Goal: Task Accomplishment & Management: Manage account settings

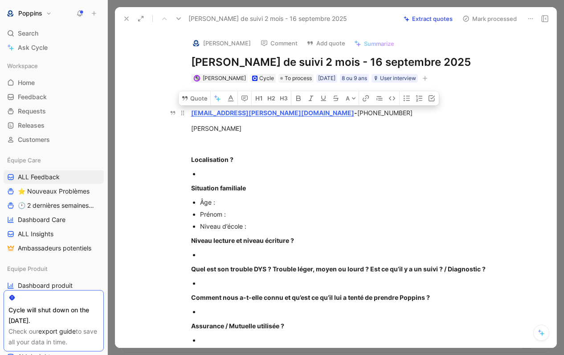
drag, startPoint x: 282, startPoint y: 127, endPoint x: 356, endPoint y: 125, distance: 74.0
click at [356, 118] on div "[EMAIL_ADDRESS][PERSON_NAME][DOMAIN_NAME] - [PHONE_NUMBER]" at bounding box center [345, 112] width 308 height 9
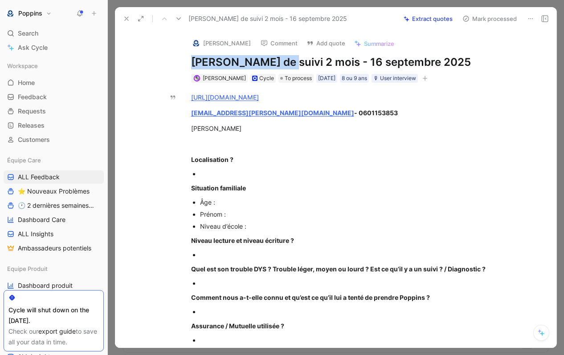
drag, startPoint x: 279, startPoint y: 61, endPoint x: 188, endPoint y: 60, distance: 90.4
click at [188, 60] on div "[PERSON_NAME] Comment Add quote Summarize [PERSON_NAME] de suivi 2 mois - 16 se…" at bounding box center [345, 56] width 342 height 53
paste h1
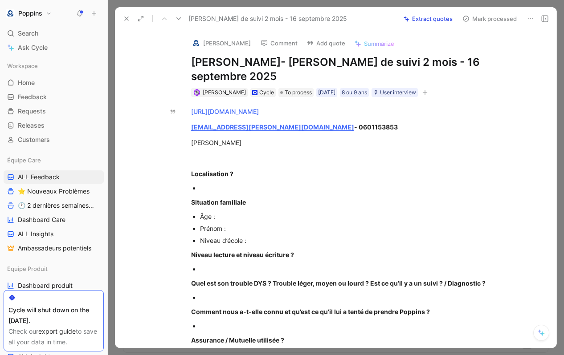
click at [192, 60] on h1 "[PERSON_NAME] de suivi 2 mois - 16 septembre 2025" at bounding box center [345, 69] width 308 height 29
click at [348, 61] on h1 "[PERSON_NAME] de suivi 2 mois - 16 septembre 2025" at bounding box center [345, 69] width 308 height 29
click at [406, 122] on div "[EMAIL_ADDRESS][PERSON_NAME][DOMAIN_NAME] - 0601153853" at bounding box center [345, 126] width 308 height 9
click at [427, 92] on icon "button" at bounding box center [424, 92] width 5 height 0
click at [207, 138] on div "[PERSON_NAME]" at bounding box center [345, 142] width 308 height 9
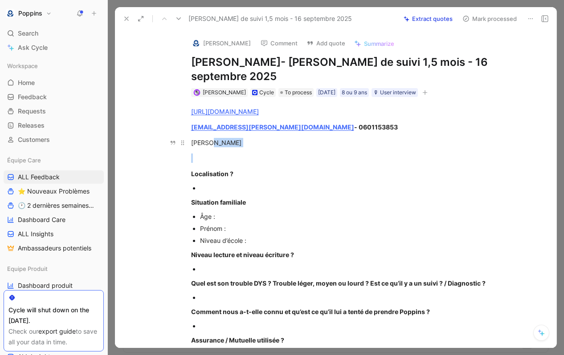
click at [207, 138] on div "[PERSON_NAME]" at bounding box center [345, 142] width 308 height 9
click at [200, 138] on div "[PERSON_NAME]" at bounding box center [345, 142] width 308 height 9
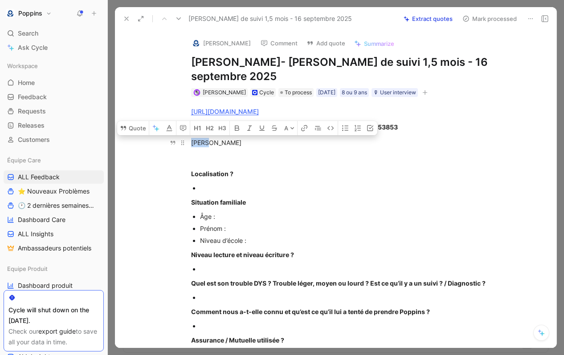
click at [262, 138] on div "[PERSON_NAME]" at bounding box center [345, 142] width 308 height 9
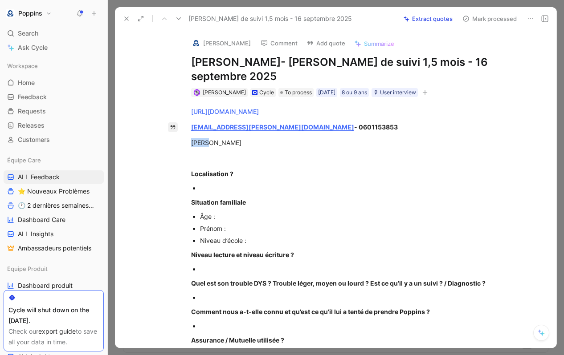
drag, startPoint x: 240, startPoint y: 130, endPoint x: 176, endPoint y: 116, distance: 65.3
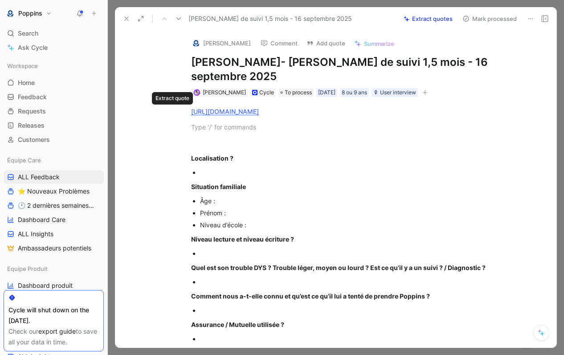
paste div
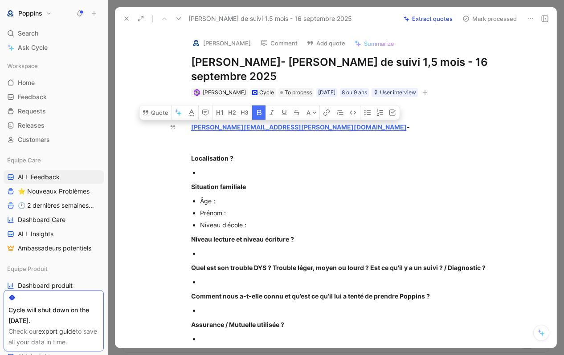
click at [258, 109] on icon "button" at bounding box center [259, 112] width 7 height 7
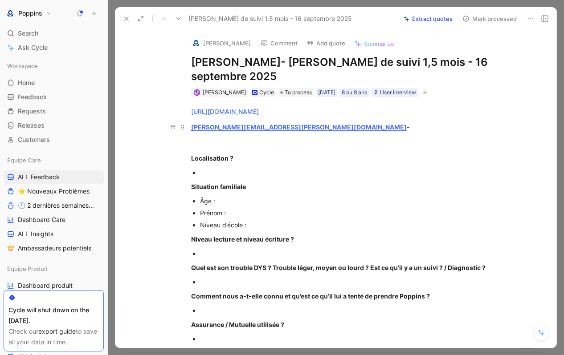
click at [288, 122] on div "[PERSON_NAME][EMAIL_ADDRESS][PERSON_NAME][DOMAIN_NAME] -" at bounding box center [345, 126] width 308 height 9
click at [306, 182] on div "Situation familiale" at bounding box center [345, 186] width 308 height 9
click at [330, 122] on div "[PERSON_NAME][EMAIL_ADDRESS][PERSON_NAME][DOMAIN_NAME] - 0601153853" at bounding box center [345, 126] width 308 height 9
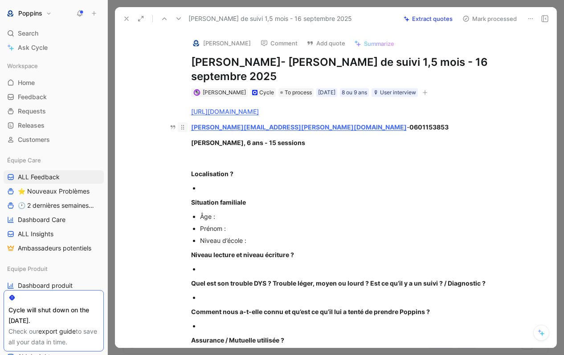
drag, startPoint x: 265, startPoint y: 111, endPoint x: 185, endPoint y: 111, distance: 80.2
click at [185, 120] on p "[PERSON_NAME][EMAIL_ADDRESS][PERSON_NAME][DOMAIN_NAME] - 0601153853" at bounding box center [345, 127] width 342 height 15
copy strong "[PERSON_NAME][EMAIL_ADDRESS][PERSON_NAME][DOMAIN_NAME]"
click at [191, 39] on div at bounding box center [195, 43] width 9 height 9
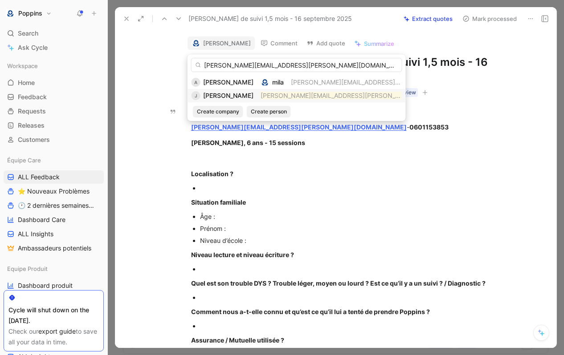
type input "[PERSON_NAME][EMAIL_ADDRESS][PERSON_NAME][DOMAIN_NAME]"
click at [280, 96] on mark "[PERSON_NAME][EMAIL_ADDRESS][PERSON_NAME][DOMAIN_NAME]" at bounding box center [363, 96] width 205 height 8
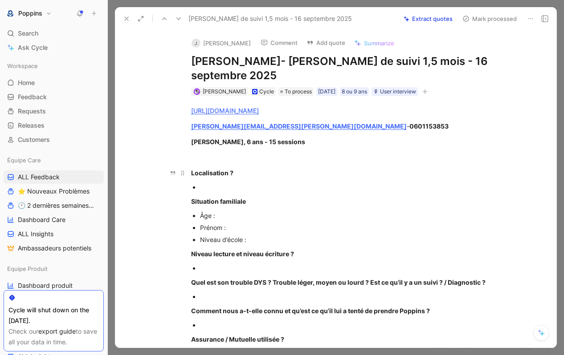
click at [301, 151] on div "[URL][DOMAIN_NAME] [PERSON_NAME][EMAIL_ADDRESS][PERSON_NAME][DOMAIN_NAME] - 060…" at bounding box center [345, 357] width 423 height 522
click at [130, 20] on button at bounding box center [126, 18] width 12 height 12
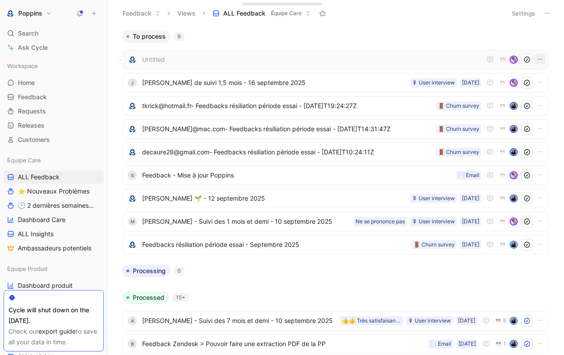
click at [541, 59] on icon "button" at bounding box center [540, 59] width 4 height 1
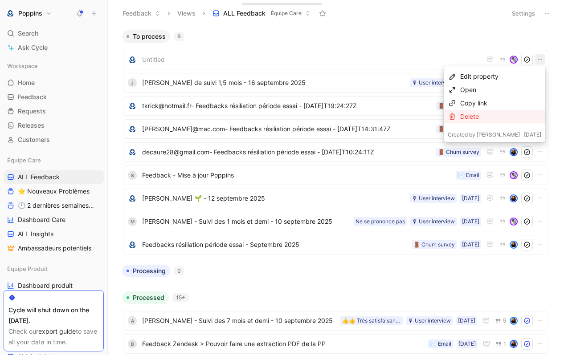
click at [497, 115] on div "Delete" at bounding box center [500, 116] width 81 height 11
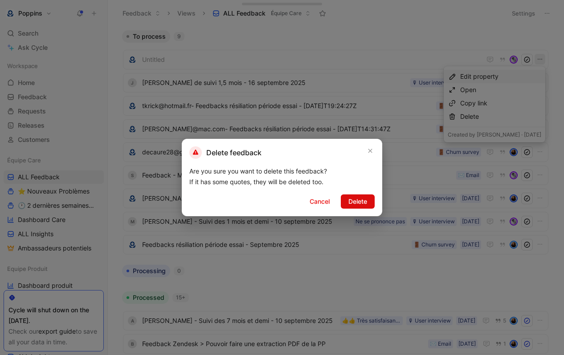
click at [374, 204] on button "Delete" at bounding box center [358, 202] width 34 height 14
